Goal: Information Seeking & Learning: Learn about a topic

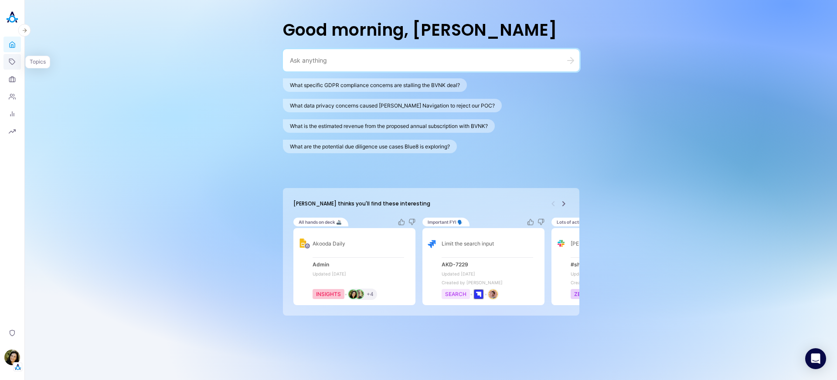
click at [14, 64] on icon at bounding box center [12, 61] width 7 height 7
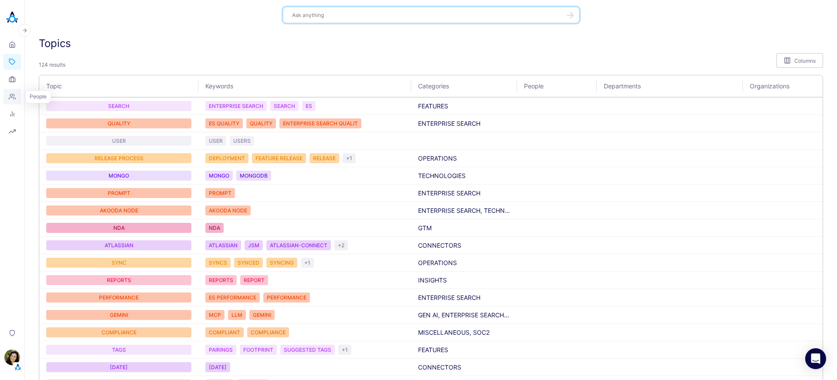
click at [15, 96] on icon at bounding box center [12, 96] width 7 height 7
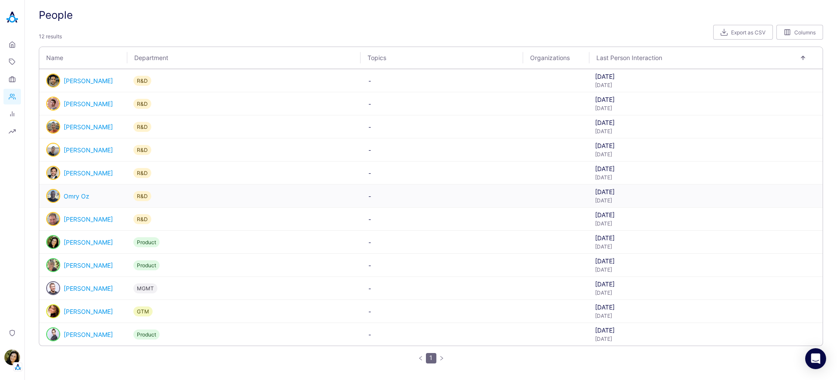
scroll to position [33, 0]
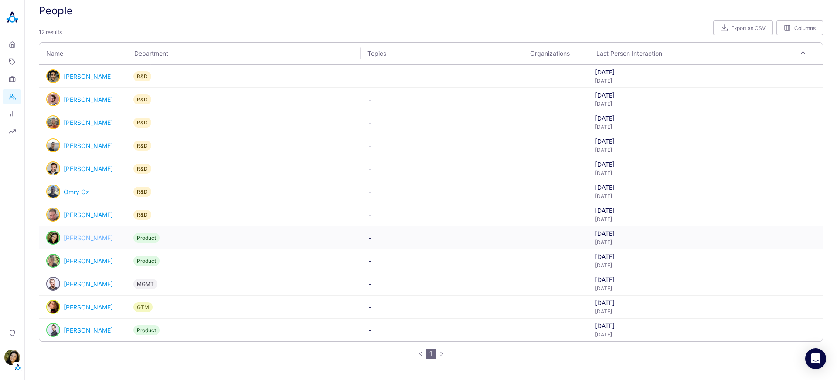
click at [85, 235] on link "[PERSON_NAME]" at bounding box center [88, 237] width 49 height 7
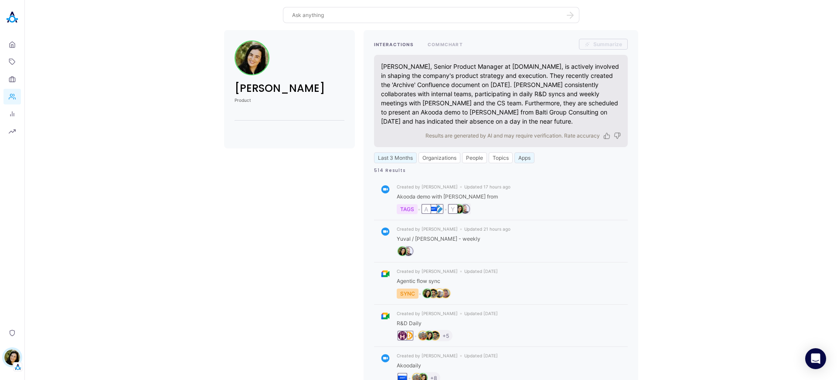
click at [522, 156] on button "Apps" at bounding box center [524, 158] width 20 height 11
click at [525, 218] on button "Slack" at bounding box center [563, 220] width 105 height 14
checkbox input "true"
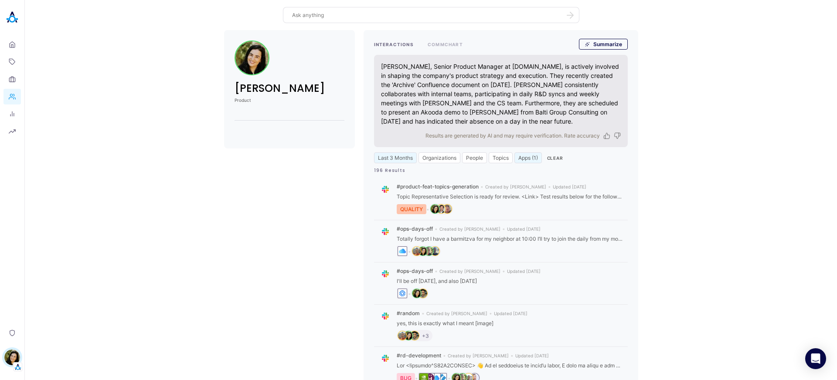
click at [313, 180] on div "[PERSON_NAME] Product INTERACTIONS COMMCHART Summarize [PERSON_NAME], Senior Pr…" at bounding box center [431, 329] width 798 height 598
click at [529, 156] on button "Apps (1)" at bounding box center [527, 158] width 27 height 11
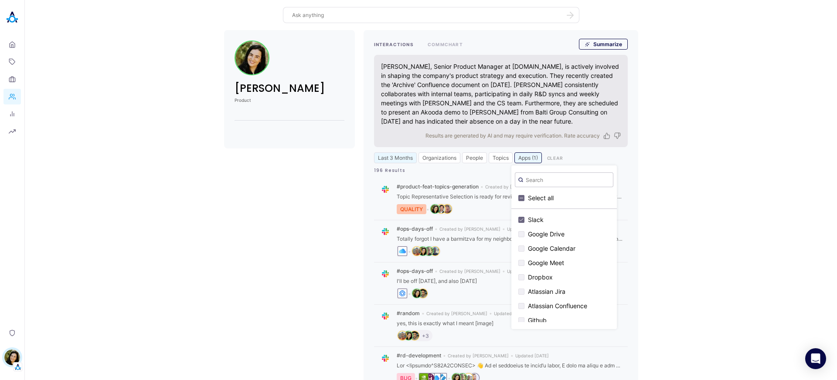
click at [556, 159] on button "Clear" at bounding box center [554, 158] width 23 height 11
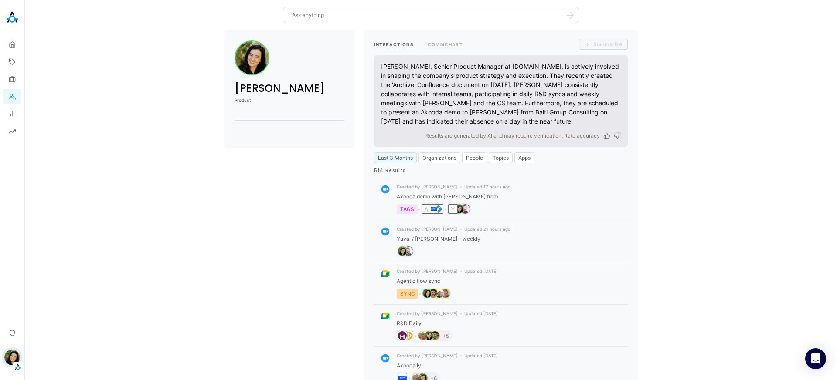
click at [521, 164] on div "INTERACTIONS [PERSON_NAME] [PERSON_NAME], Senior Product Manager at [DOMAIN_NAM…" at bounding box center [500, 329] width 275 height 598
click at [523, 159] on button "Apps" at bounding box center [524, 158] width 20 height 11
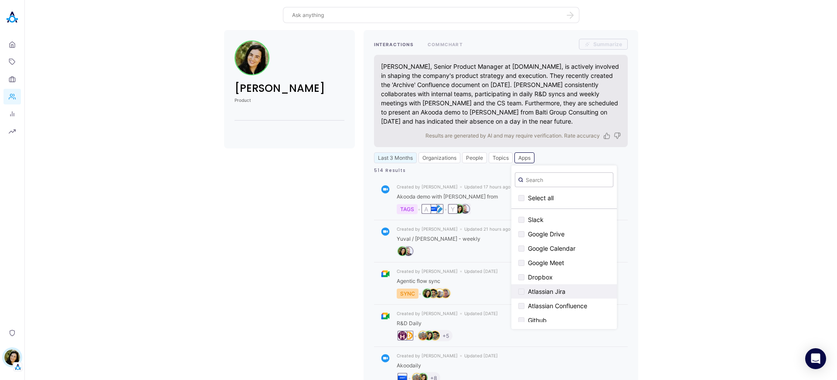
click at [521, 292] on div "button" at bounding box center [521, 292] width 6 height 6
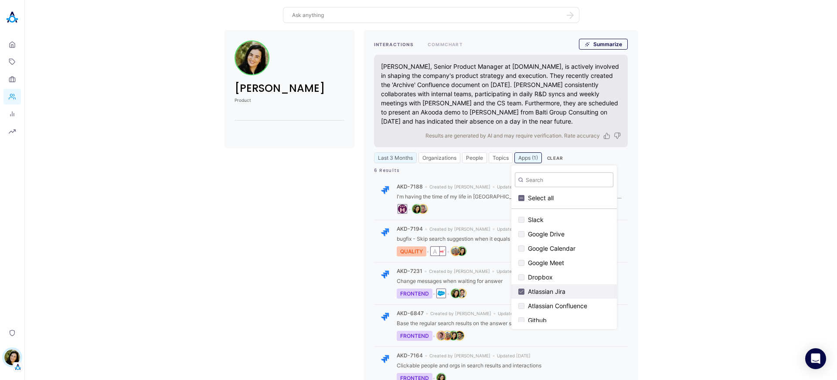
click at [522, 294] on div "button" at bounding box center [521, 292] width 6 height 6
checkbox input "false"
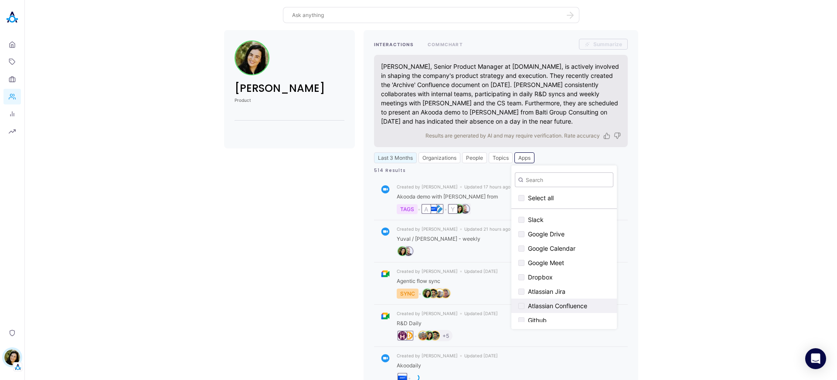
click at [520, 308] on div "button" at bounding box center [521, 306] width 6 height 6
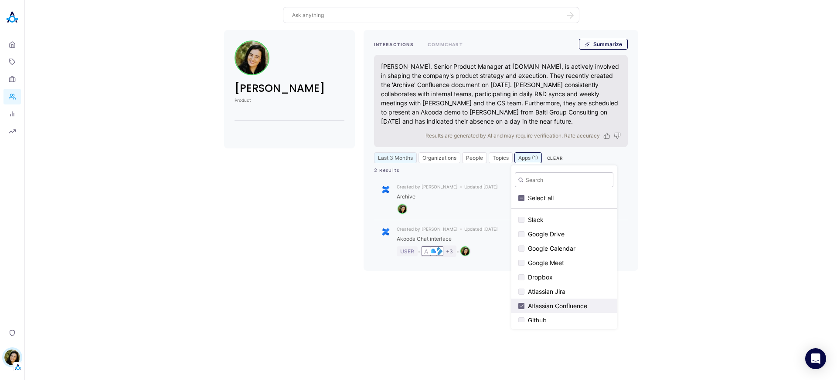
click at [522, 308] on div "button" at bounding box center [521, 306] width 6 height 6
checkbox input "false"
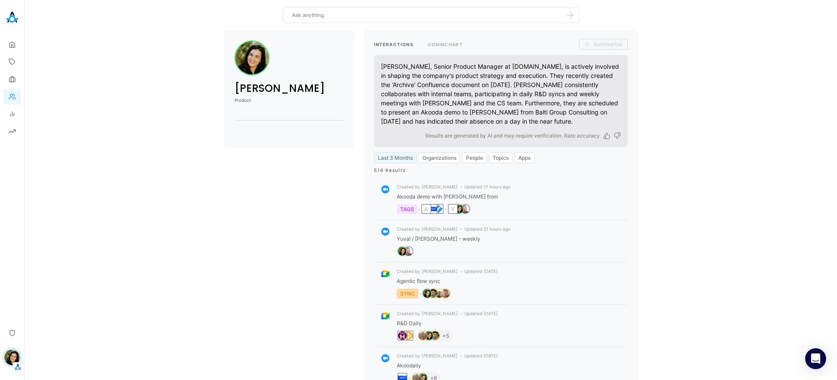
click at [269, 261] on div "[PERSON_NAME] Product INTERACTIONS COMMCHART Summarize [PERSON_NAME], Senior Pr…" at bounding box center [431, 329] width 798 height 598
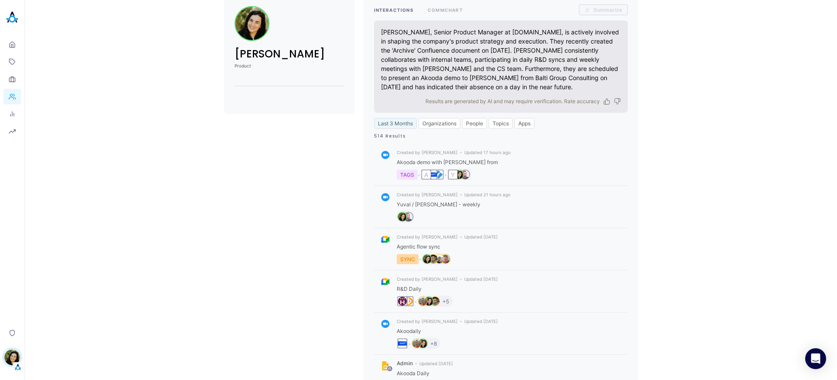
scroll to position [35, 0]
click at [8, 79] on link "Organizations" at bounding box center [11, 79] width 17 height 16
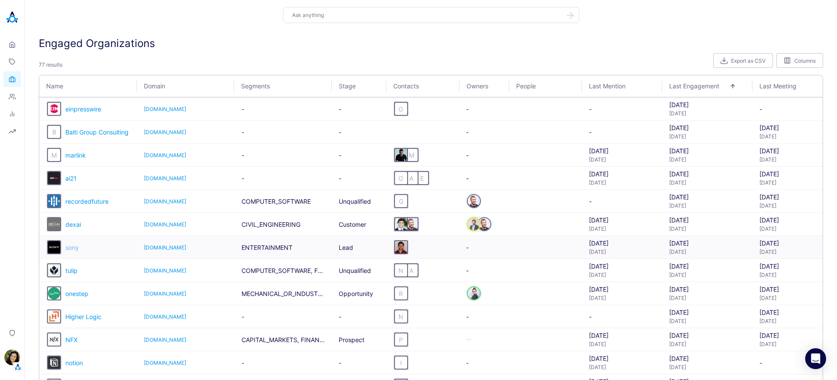
click at [77, 248] on span "sony" at bounding box center [72, 247] width 14 height 7
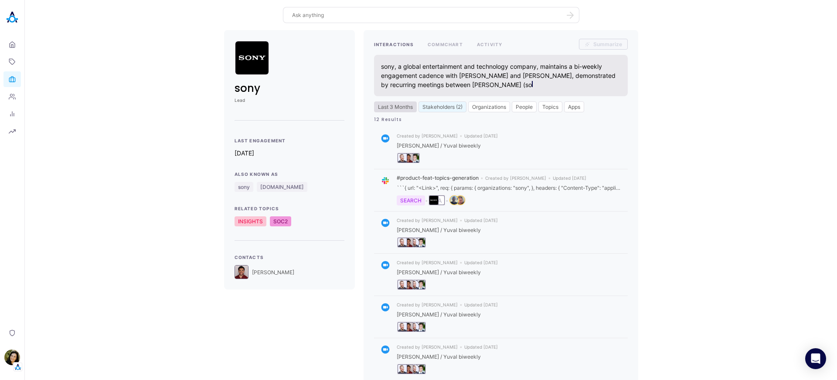
click at [405, 105] on button "Last 3 Months" at bounding box center [395, 107] width 43 height 11
select select "4"
select select "2025"
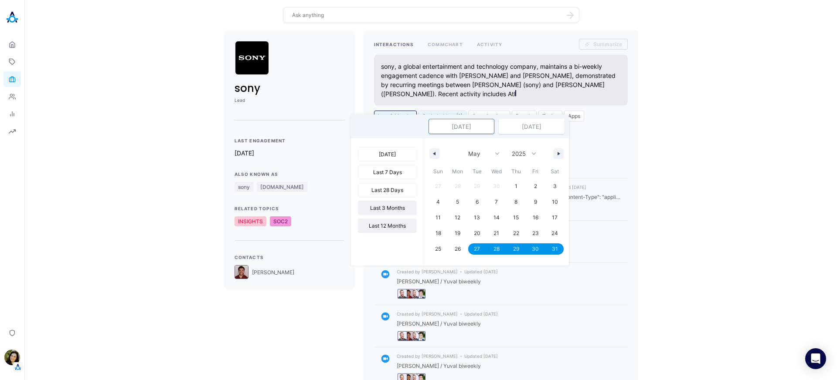
click at [392, 227] on button "Last 12 Months" at bounding box center [387, 226] width 59 height 14
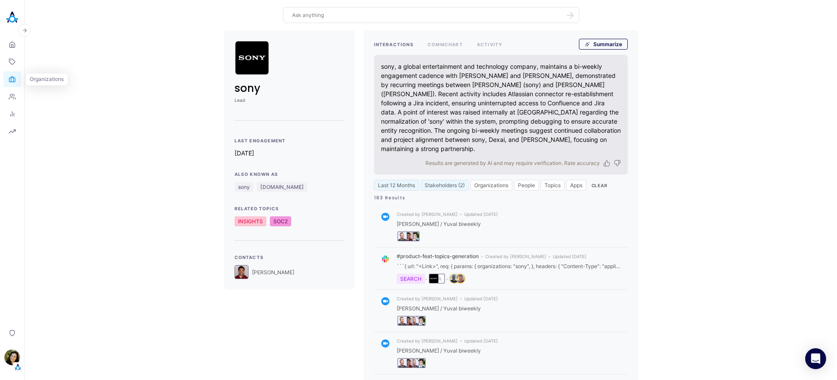
click at [14, 76] on icon at bounding box center [12, 79] width 7 height 7
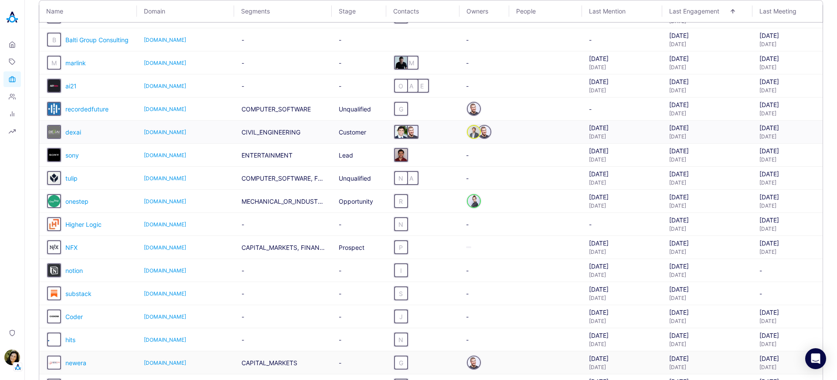
scroll to position [84, 0]
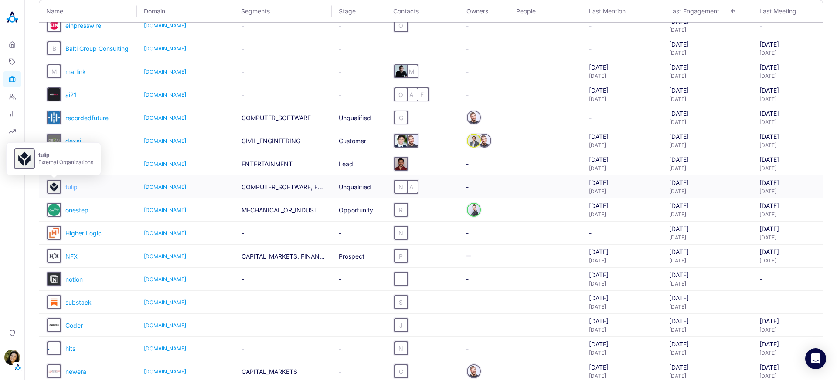
click at [70, 190] on span "tulip" at bounding box center [71, 186] width 12 height 7
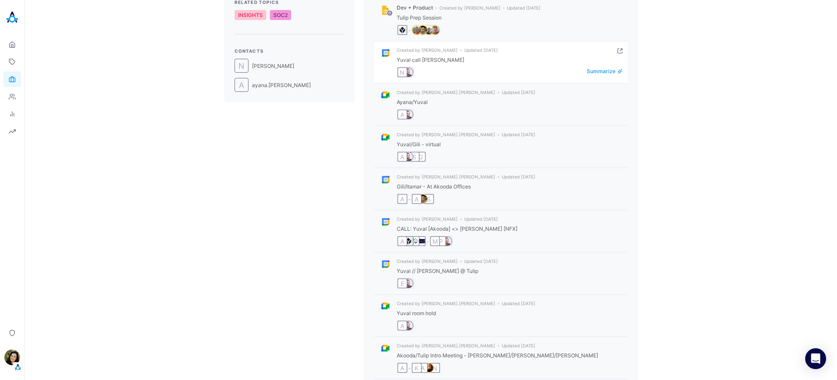
scroll to position [273, 0]
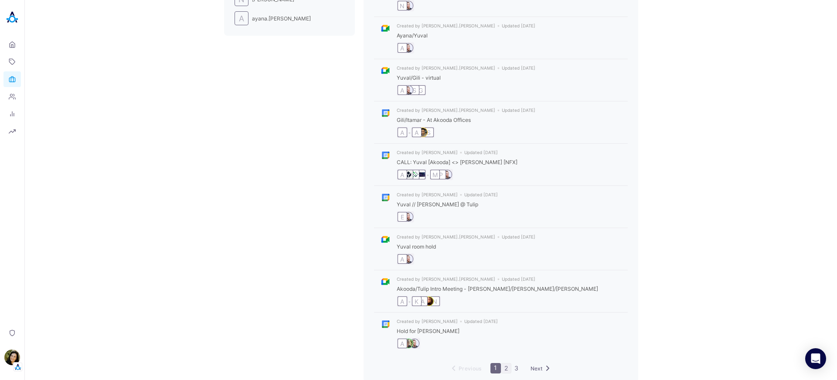
click at [503, 364] on link "2" at bounding box center [506, 369] width 10 height 10
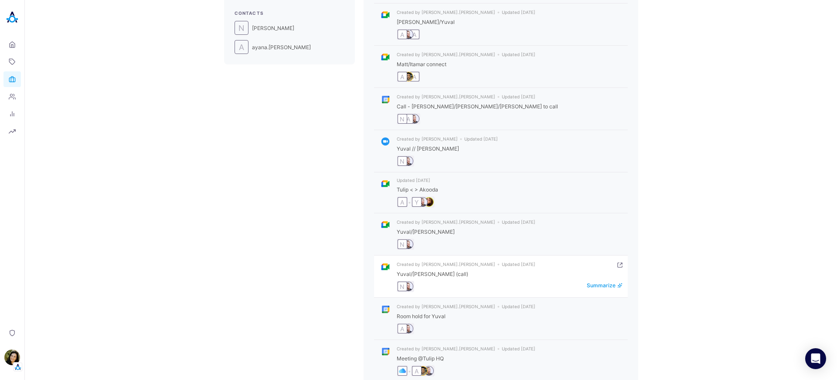
scroll to position [272, 0]
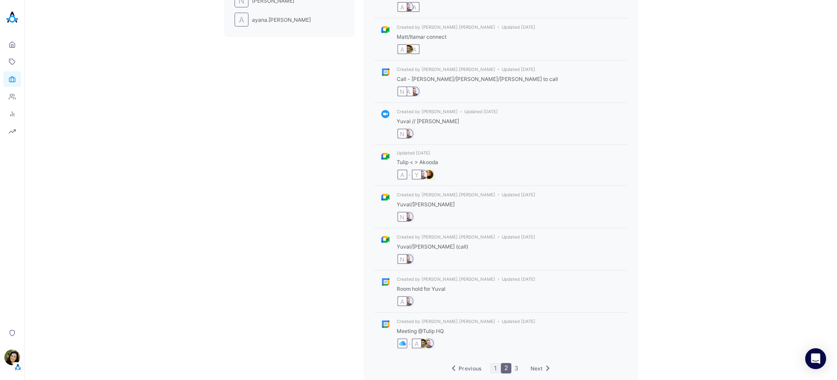
click at [494, 364] on link "1" at bounding box center [496, 369] width 10 height 10
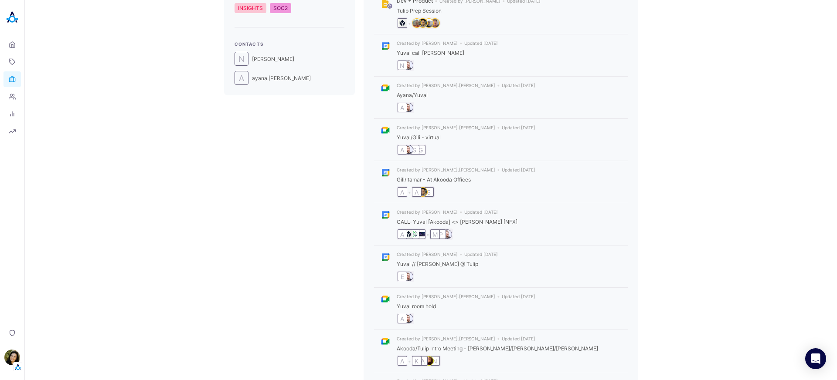
scroll to position [273, 0]
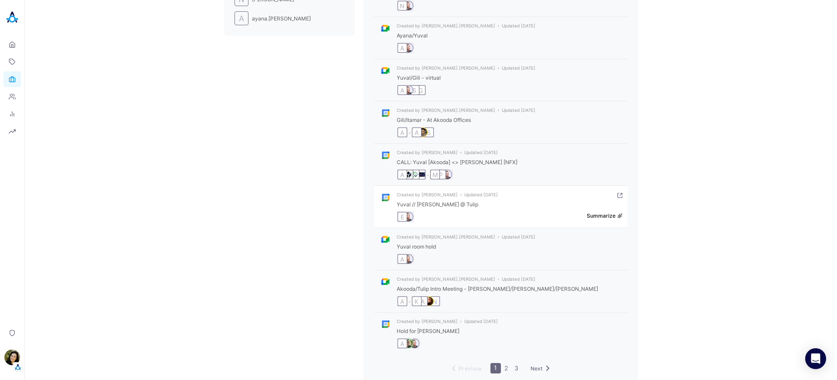
click at [609, 213] on button "Summarize" at bounding box center [605, 216] width 36 height 7
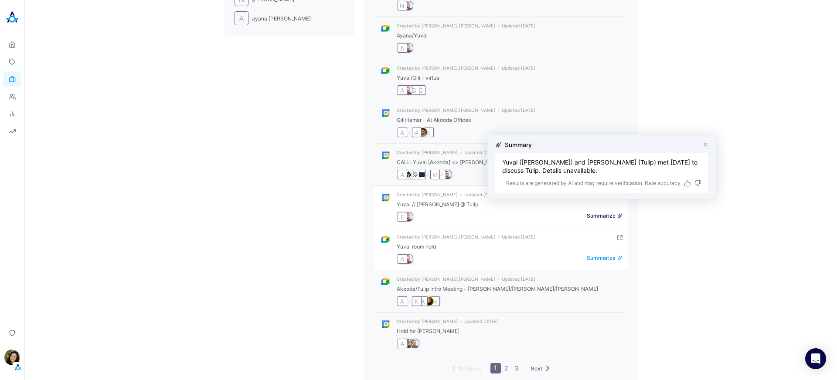
scroll to position [262, 0]
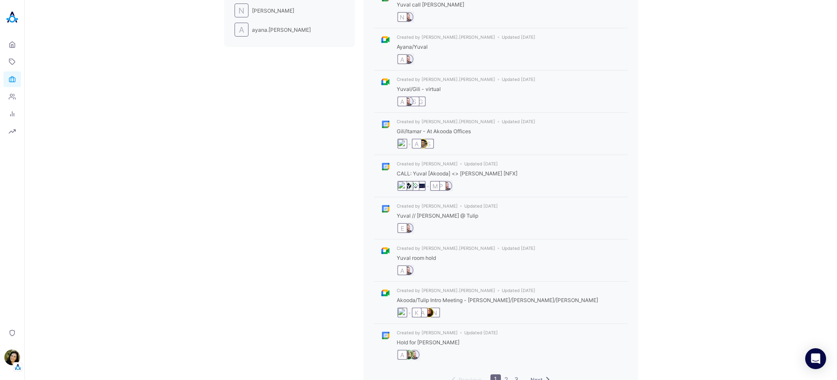
click at [319, 234] on div "tulip Unqualified Last Engagement [DATE] Also Known As [DOMAIN_NAME] tulip Rela…" at bounding box center [431, 81] width 798 height 626
click at [598, 139] on button "Summarize" at bounding box center [605, 142] width 36 height 7
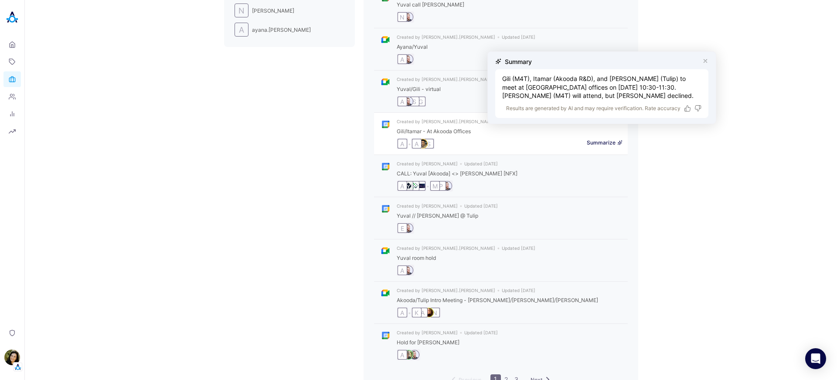
click at [363, 204] on div "INTERACTIONS COMMCHART ACTIVITY Summarize Tulip Interfaces Inc, a leading front…" at bounding box center [500, 81] width 275 height 626
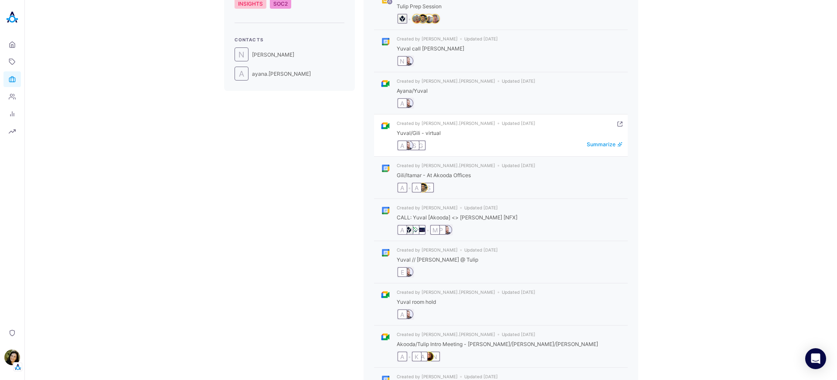
scroll to position [265, 0]
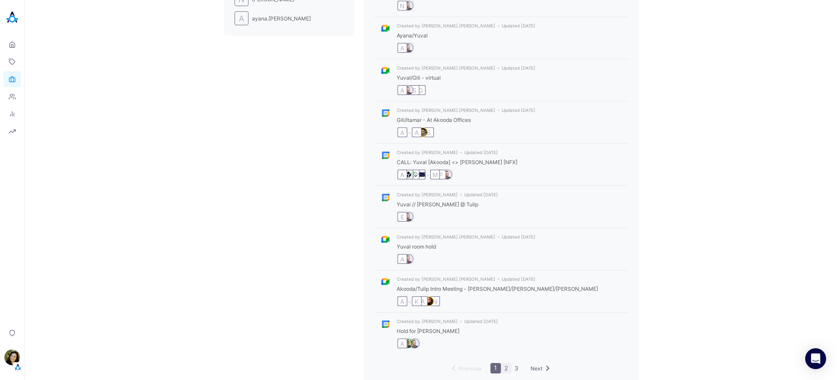
click at [501, 364] on link "2" at bounding box center [506, 369] width 10 height 10
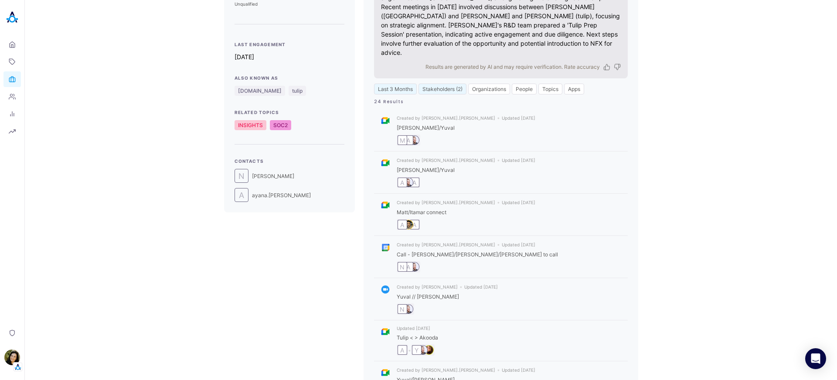
scroll to position [0, 0]
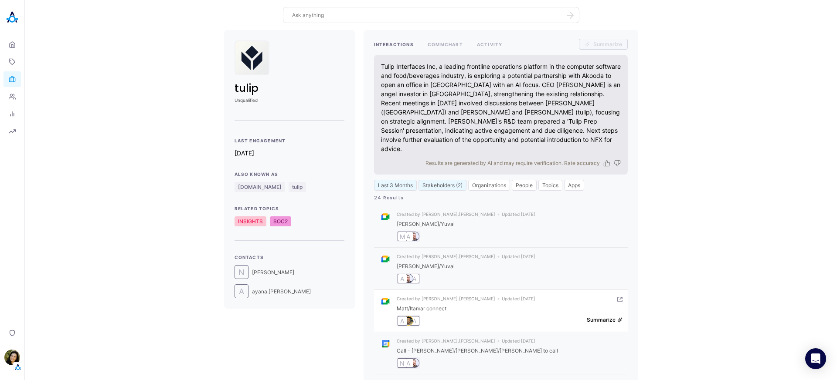
click at [601, 317] on button "Summarize" at bounding box center [605, 320] width 36 height 7
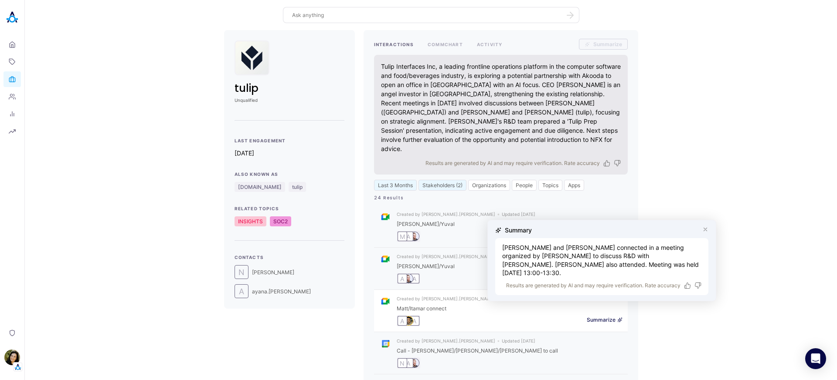
click at [699, 154] on div "tulip Unqualified Last Engagement [DATE] Also Known As [DOMAIN_NAME] tulip Rela…" at bounding box center [431, 342] width 798 height 624
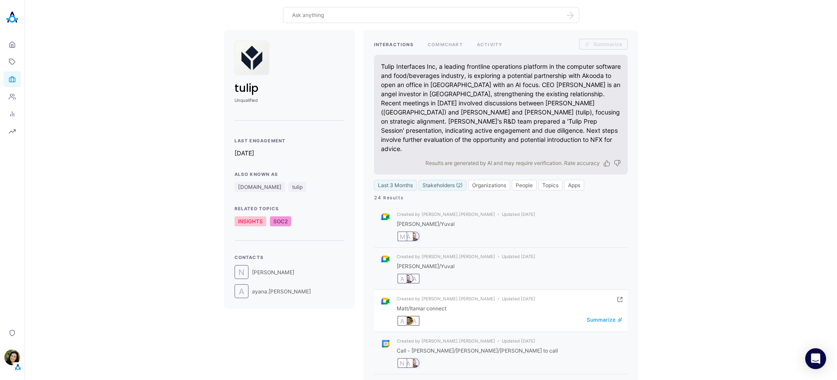
click at [617, 297] on icon "interaction result" at bounding box center [619, 299] width 5 height 5
